Goal: Information Seeking & Learning: Learn about a topic

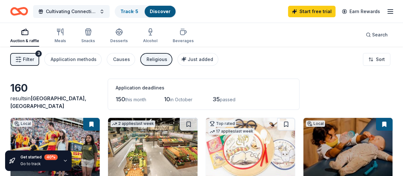
click at [54, 106] on span "[GEOGRAPHIC_DATA], [GEOGRAPHIC_DATA]" at bounding box center [48, 102] width 76 height 14
click at [27, 62] on button "Filter 3" at bounding box center [24, 59] width 29 height 13
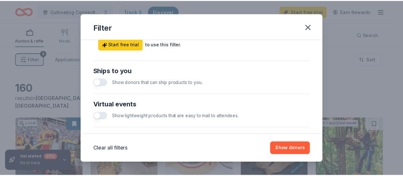
scroll to position [368, 0]
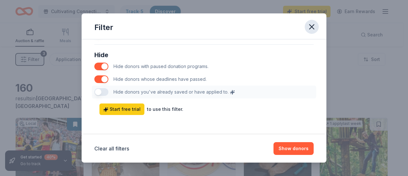
click at [310, 26] on icon "button" at bounding box center [311, 26] width 9 height 9
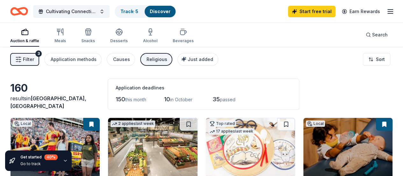
click at [387, 10] on icon "button" at bounding box center [391, 12] width 8 height 8
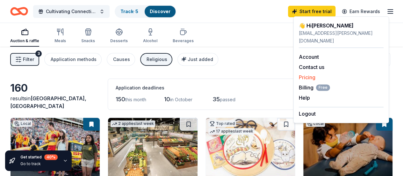
click at [310, 74] on link "Pricing" at bounding box center [307, 77] width 17 height 6
click at [309, 74] on link "Pricing" at bounding box center [307, 77] width 17 height 6
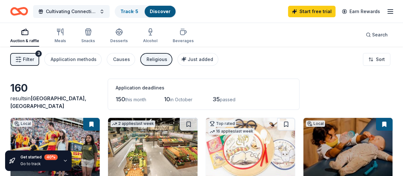
click at [387, 12] on icon "button" at bounding box center [391, 12] width 8 height 8
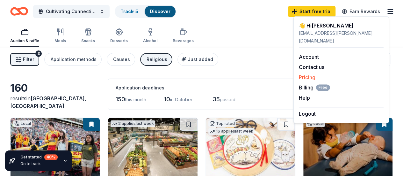
click at [304, 74] on link "Pricing" at bounding box center [307, 77] width 17 height 6
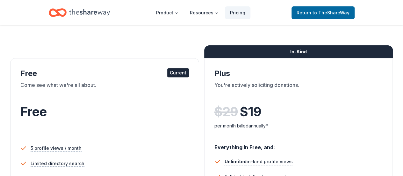
scroll to position [64, 0]
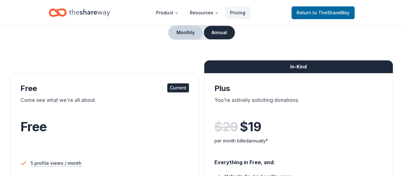
click at [191, 34] on button "Monthly" at bounding box center [186, 32] width 34 height 13
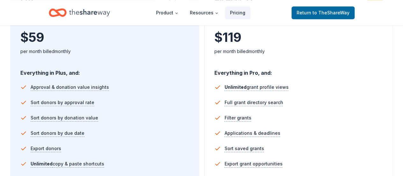
scroll to position [415, 0]
